Goal: Check status: Check status

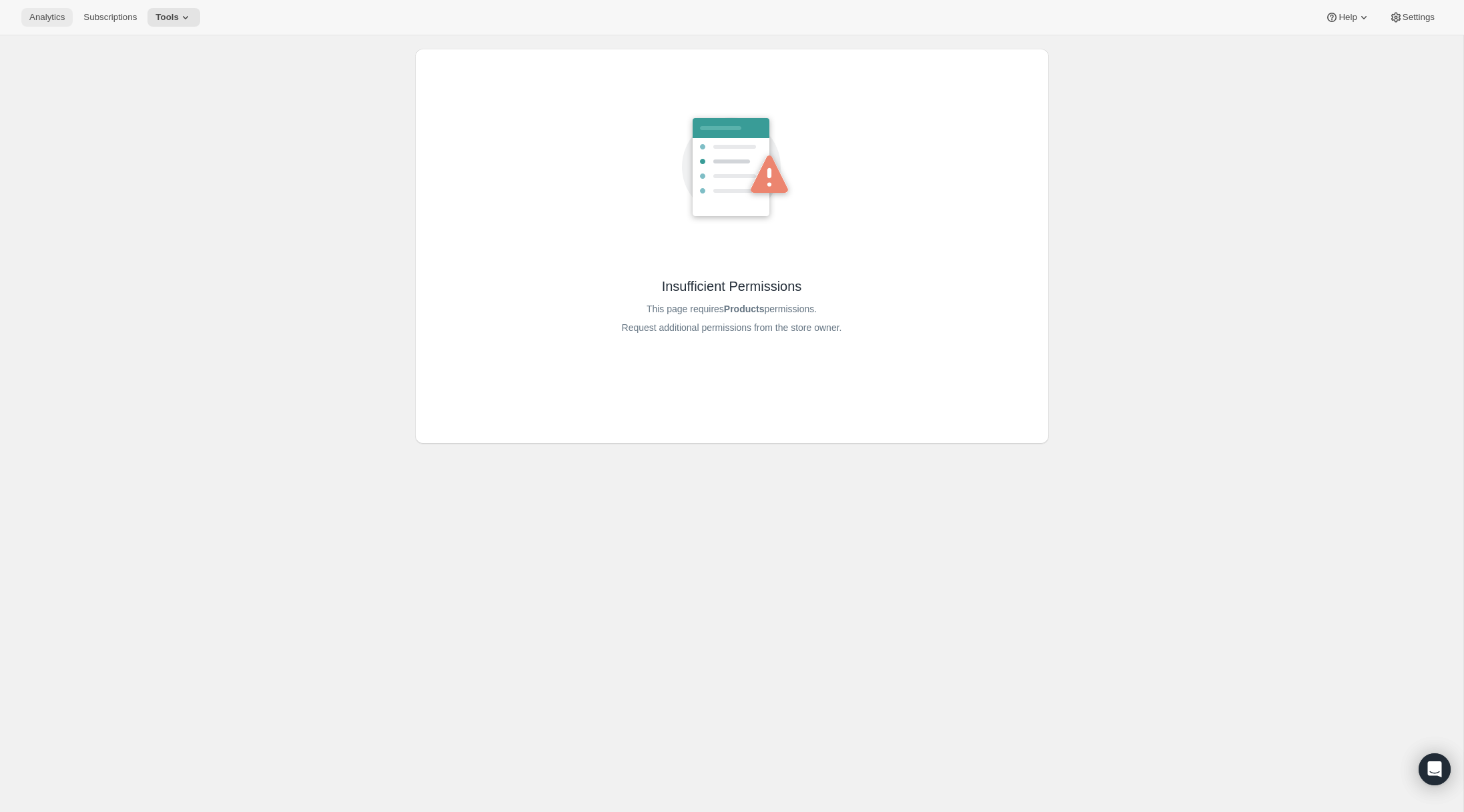
click at [40, 25] on button "Analytics" at bounding box center [47, 17] width 51 height 19
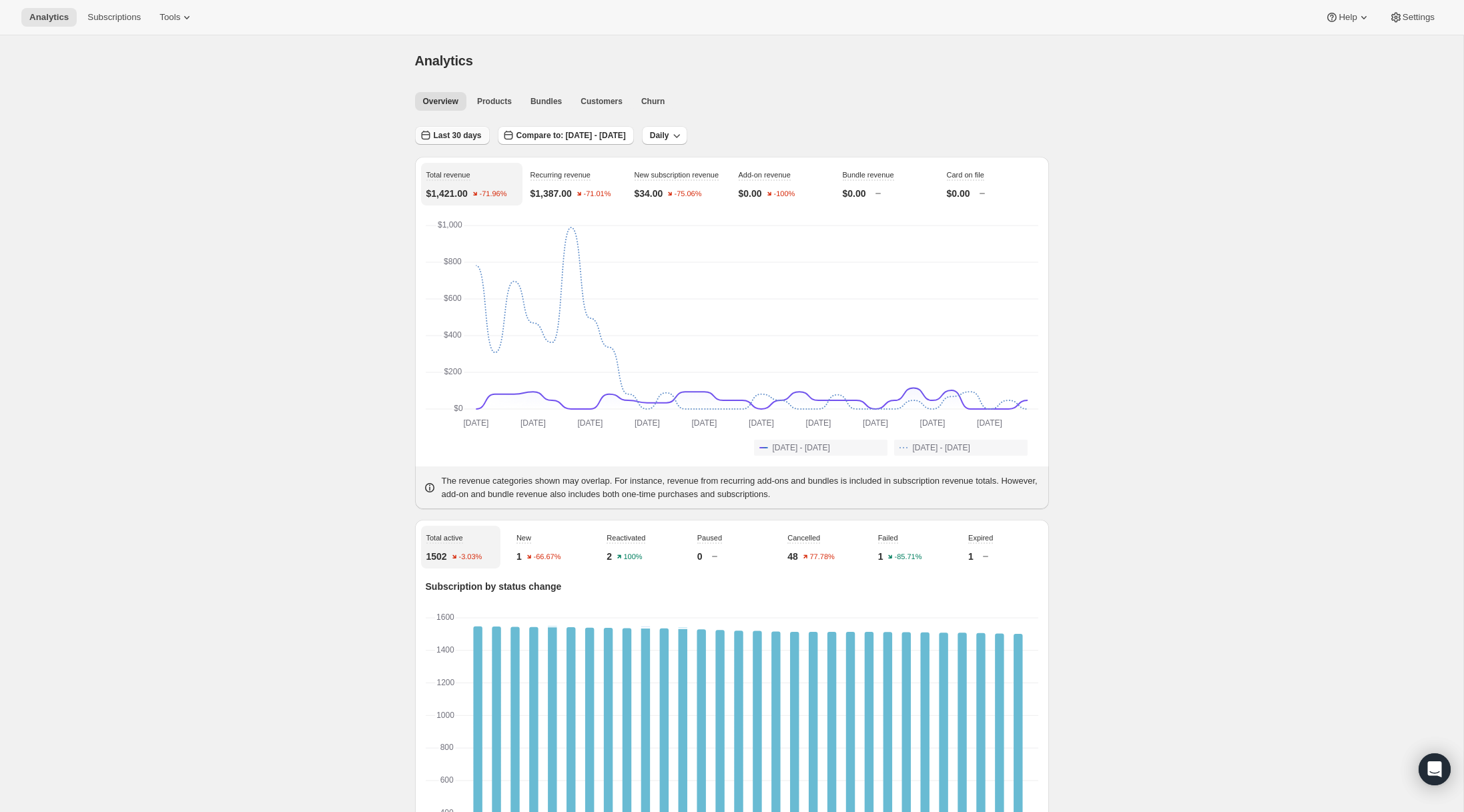
click at [443, 137] on span "Last 30 days" at bounding box center [458, 135] width 48 height 10
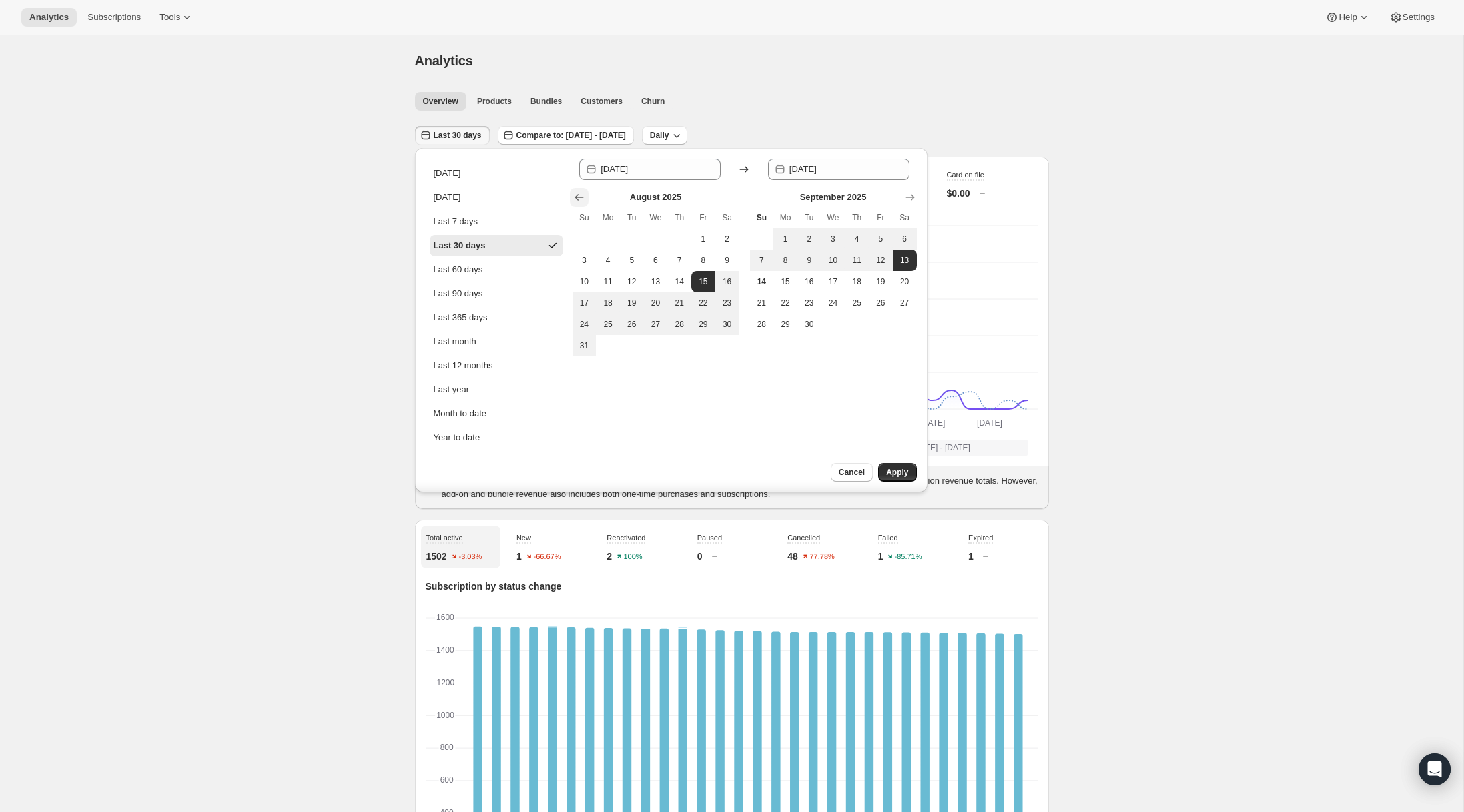
click at [581, 196] on icon "Show previous month, July 2025" at bounding box center [580, 198] width 13 height 13
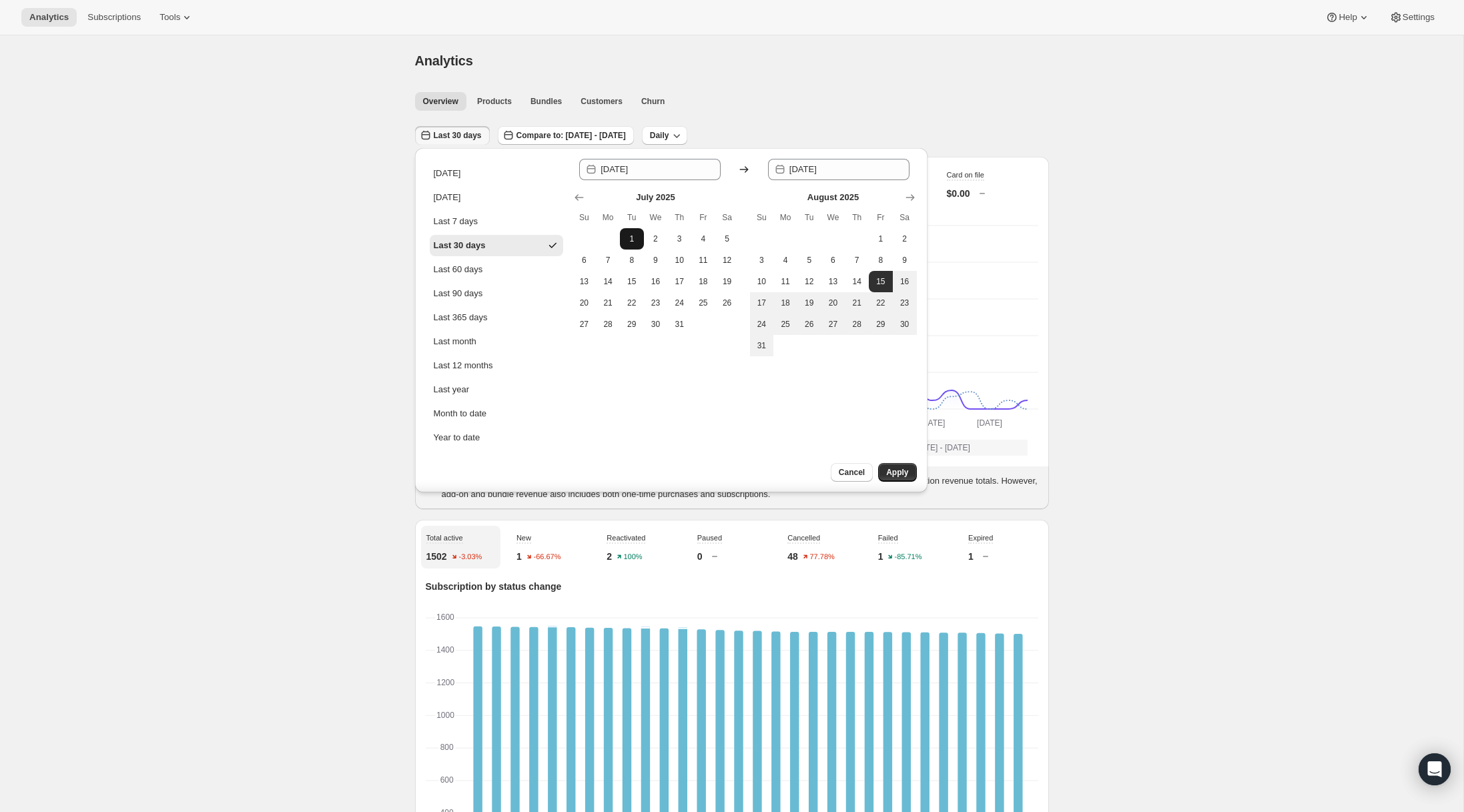
click at [629, 240] on span "1" at bounding box center [632, 239] width 13 height 10
type input "[DATE]"
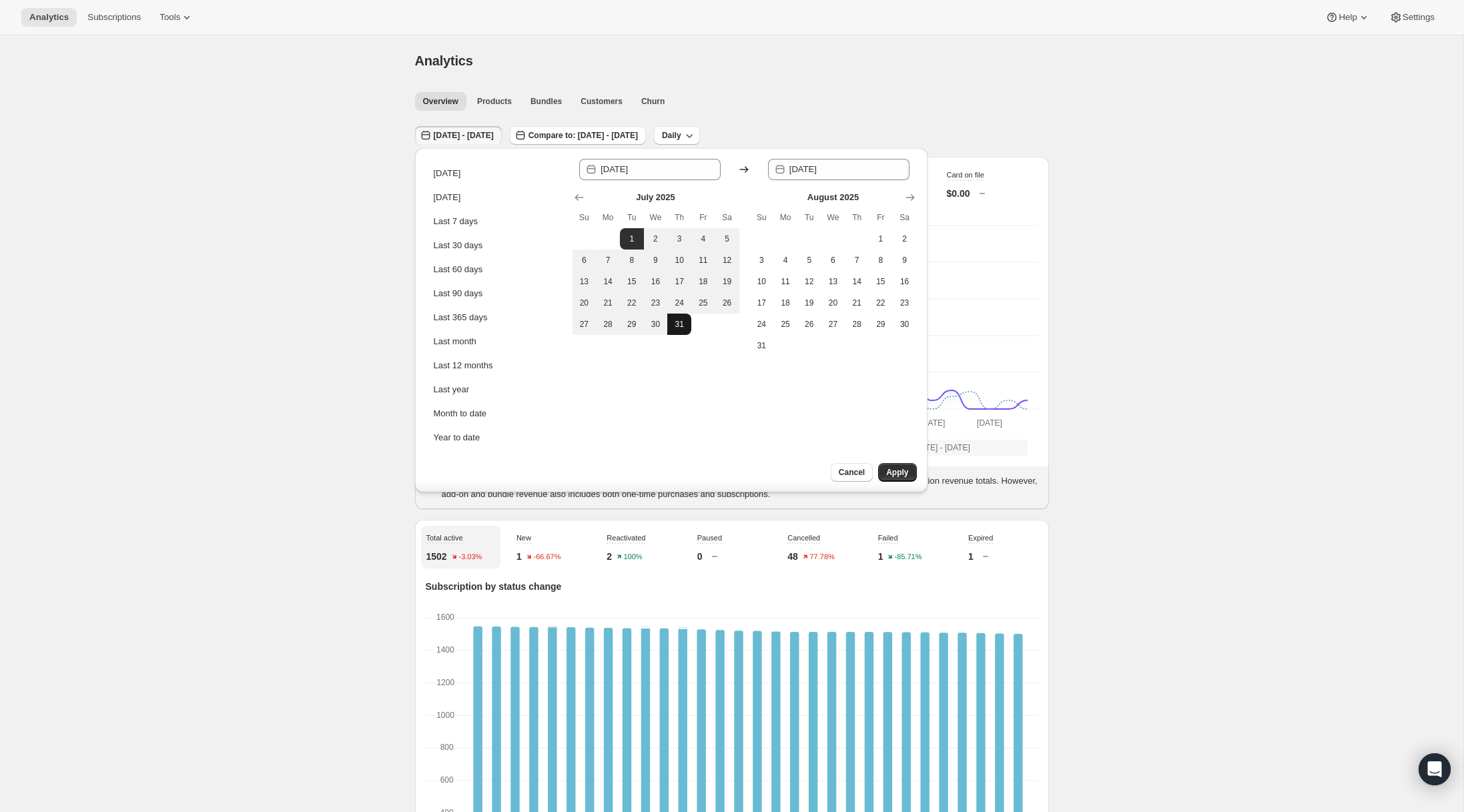
click at [684, 332] on button "31" at bounding box center [679, 324] width 24 height 22
type input "[DATE]"
click at [901, 474] on span "Apply" at bounding box center [897, 472] width 22 height 10
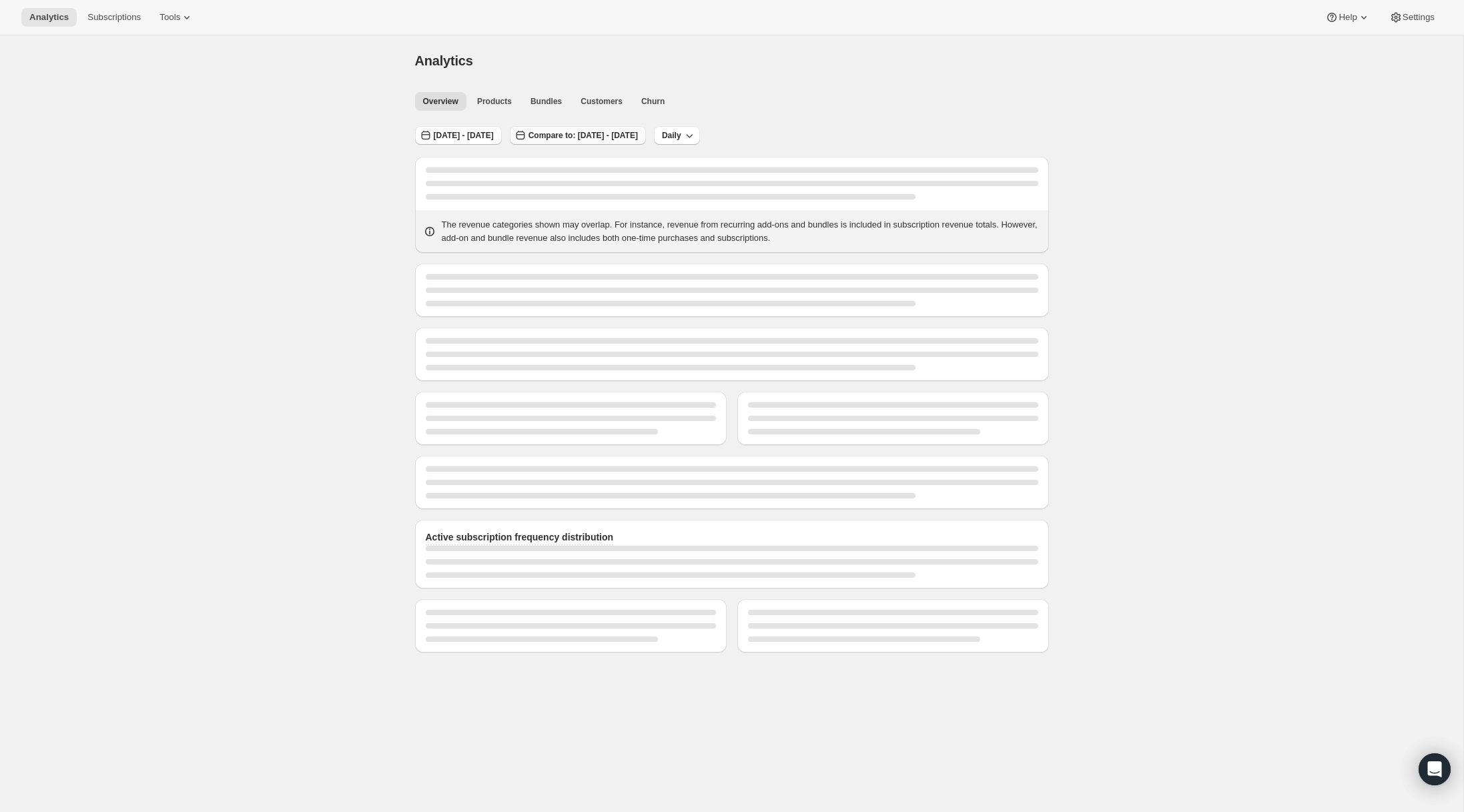
click at [611, 138] on span "Compare to: [DATE] - [DATE]" at bounding box center [582, 135] width 109 height 10
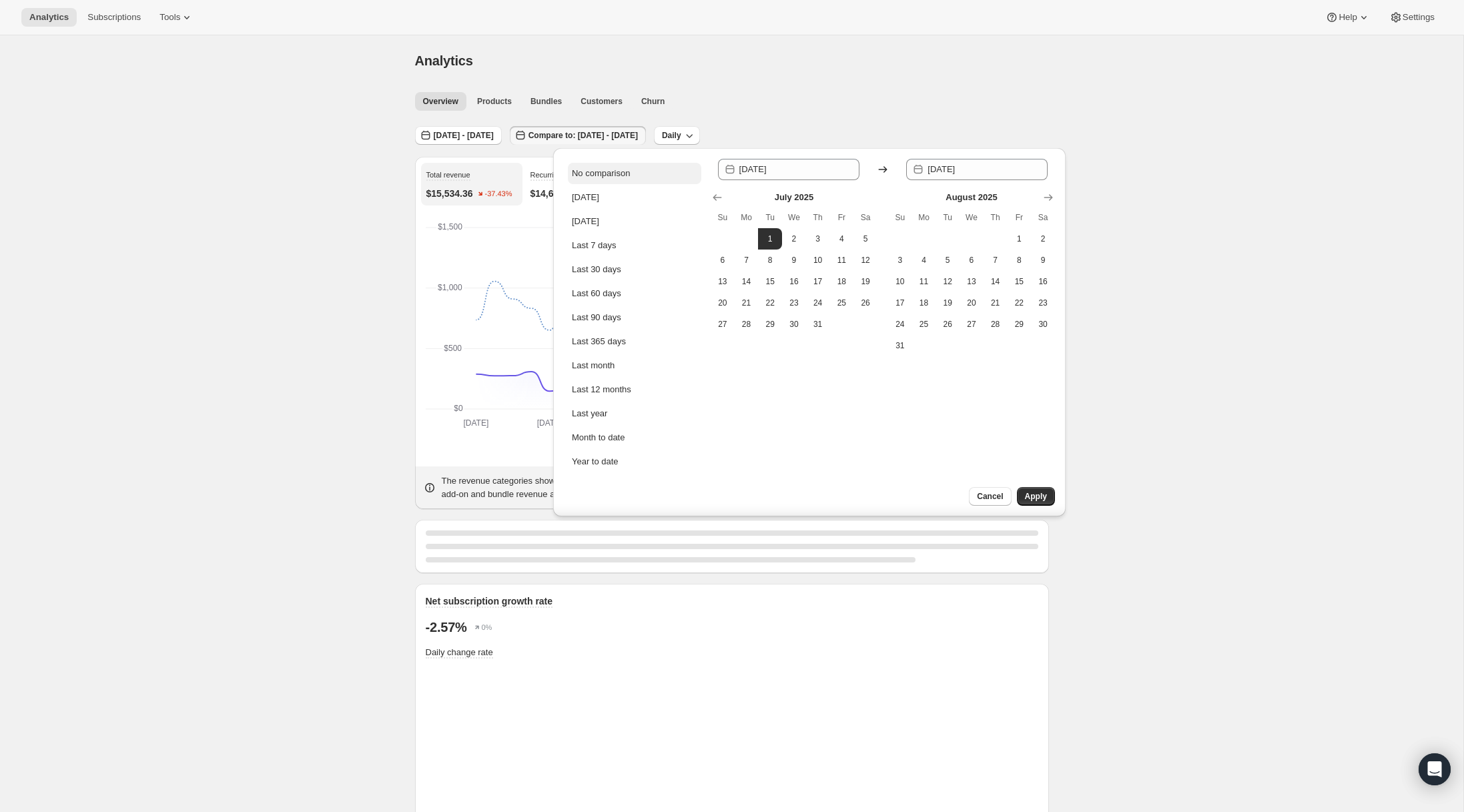
click at [603, 172] on div "No comparison" at bounding box center [601, 173] width 58 height 13
type input "[DATE]"
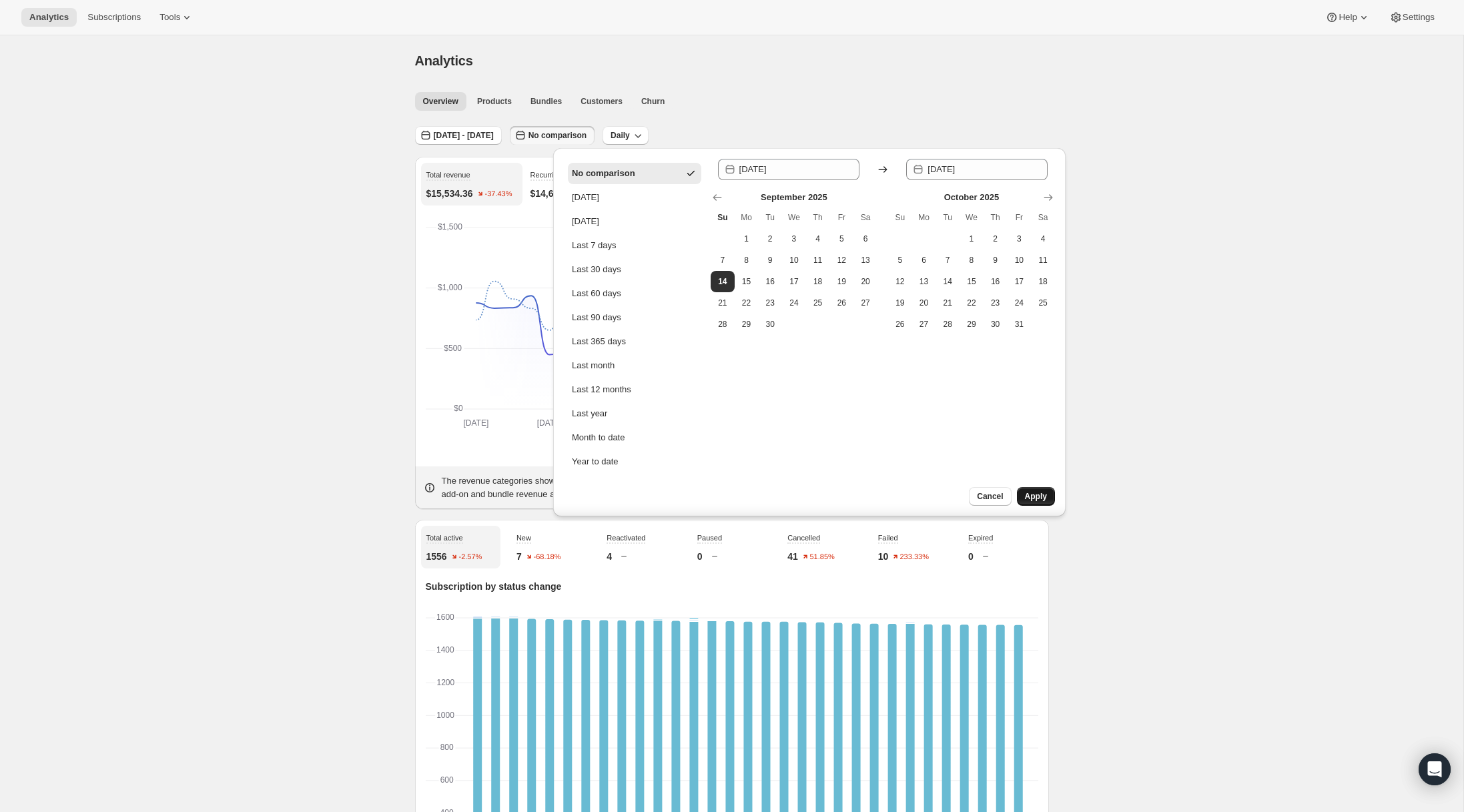
click at [1038, 499] on span "Apply" at bounding box center [1036, 496] width 22 height 10
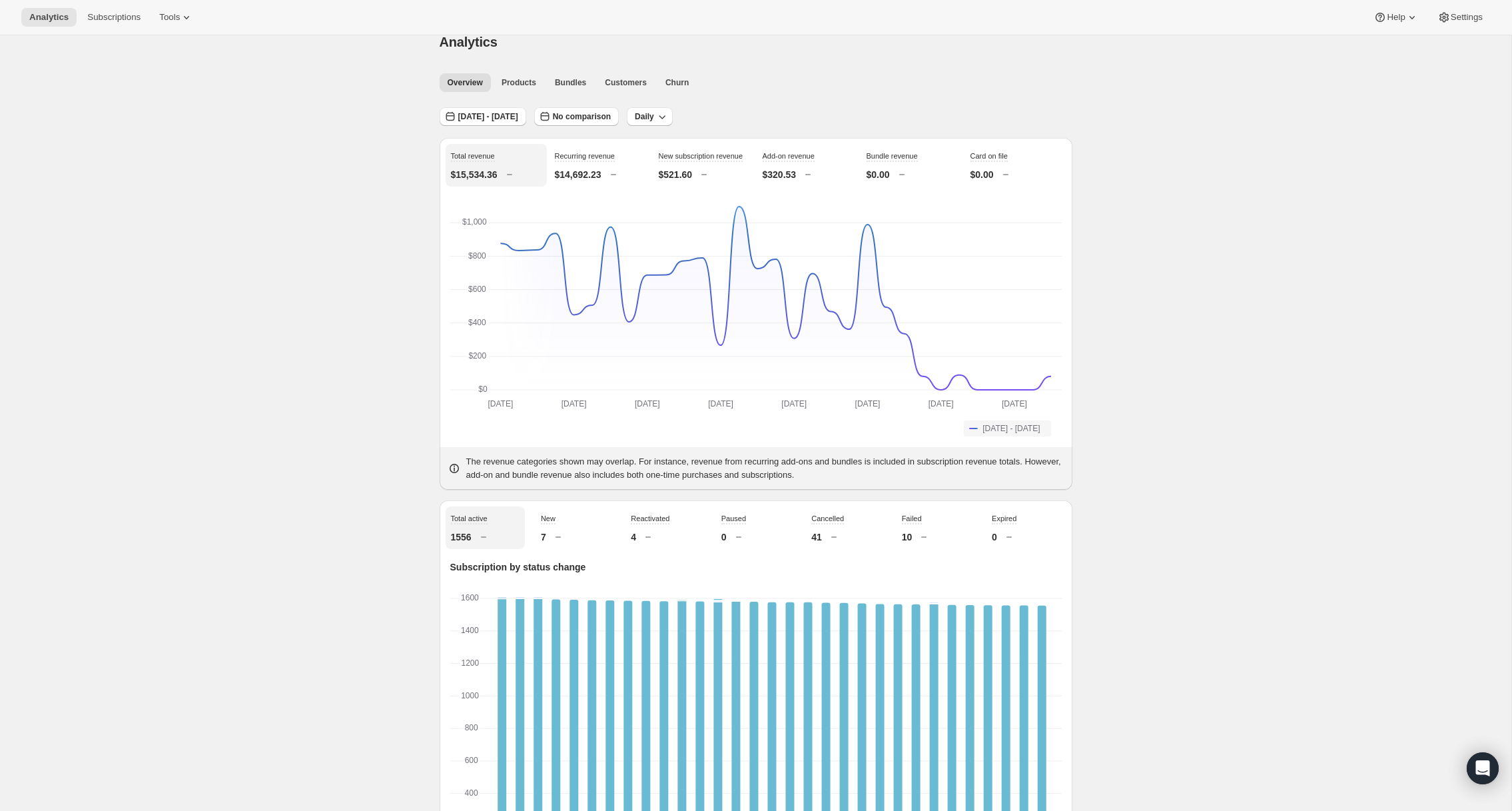
scroll to position [16, 0]
